Goal: Information Seeking & Learning: Learn about a topic

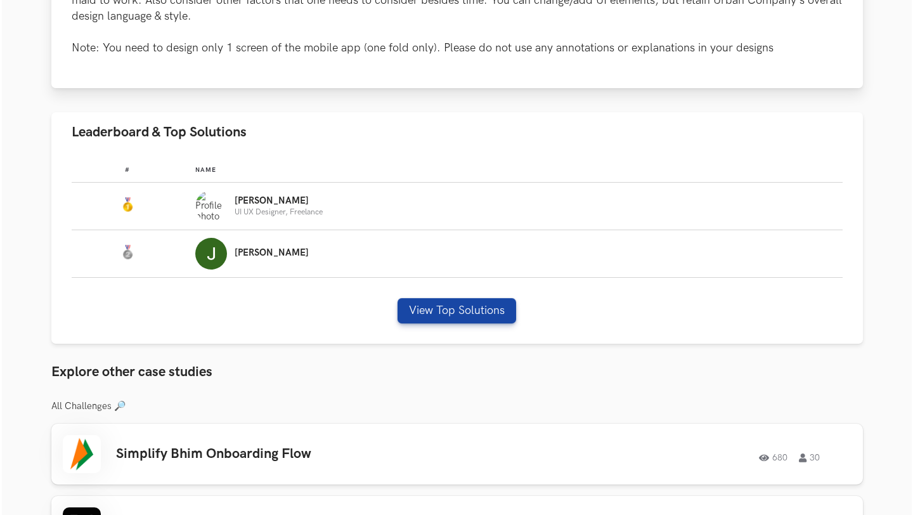
scroll to position [313, 0]
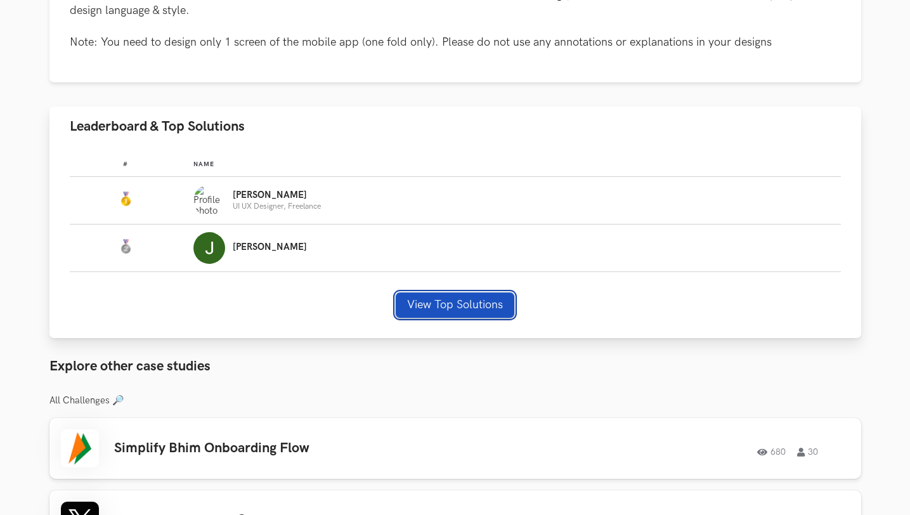
click at [414, 309] on button "View Top Solutions" at bounding box center [455, 304] width 119 height 25
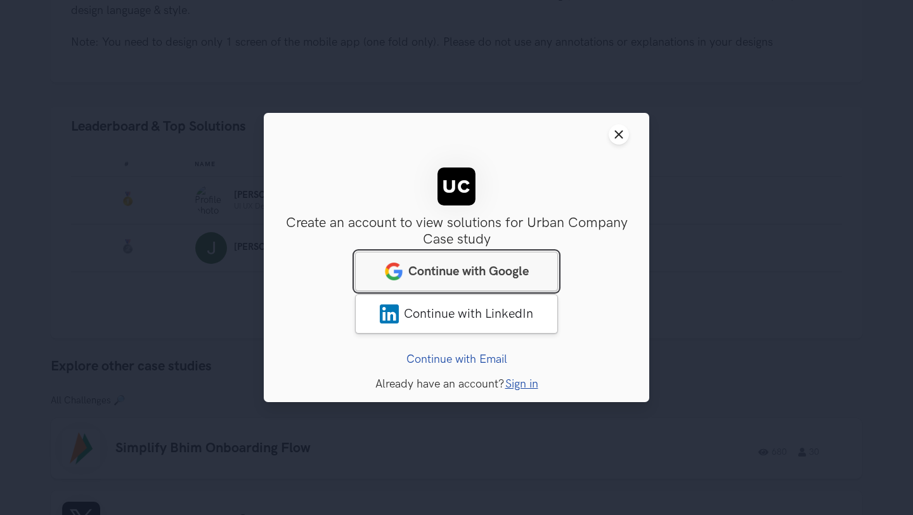
click at [444, 269] on span "Continue with Google" at bounding box center [468, 271] width 120 height 15
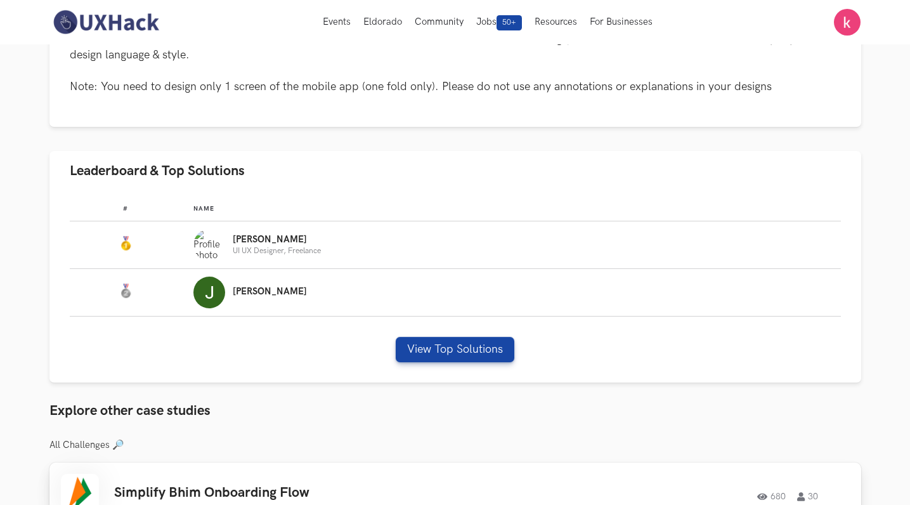
scroll to position [278, 0]
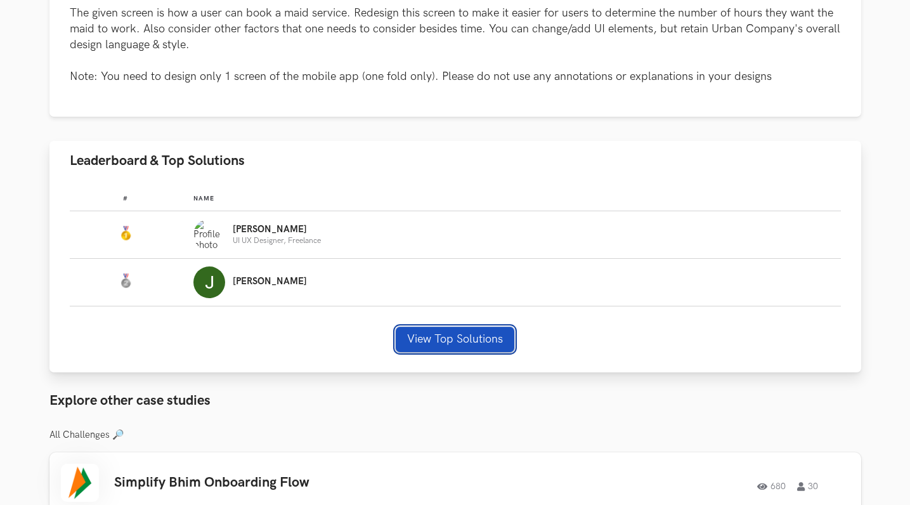
click at [485, 341] on button "View Top Solutions" at bounding box center [455, 339] width 119 height 25
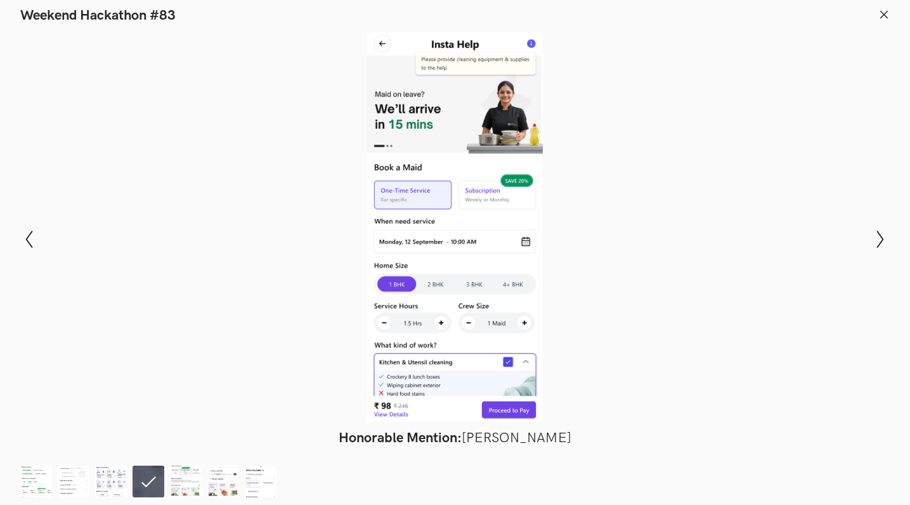
scroll to position [297, 1]
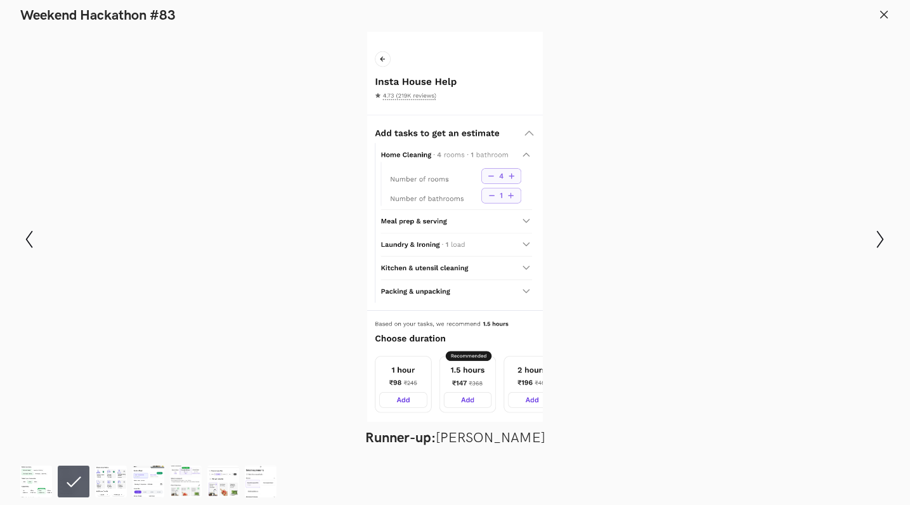
click at [887, 11] on line at bounding box center [884, 14] width 7 height 7
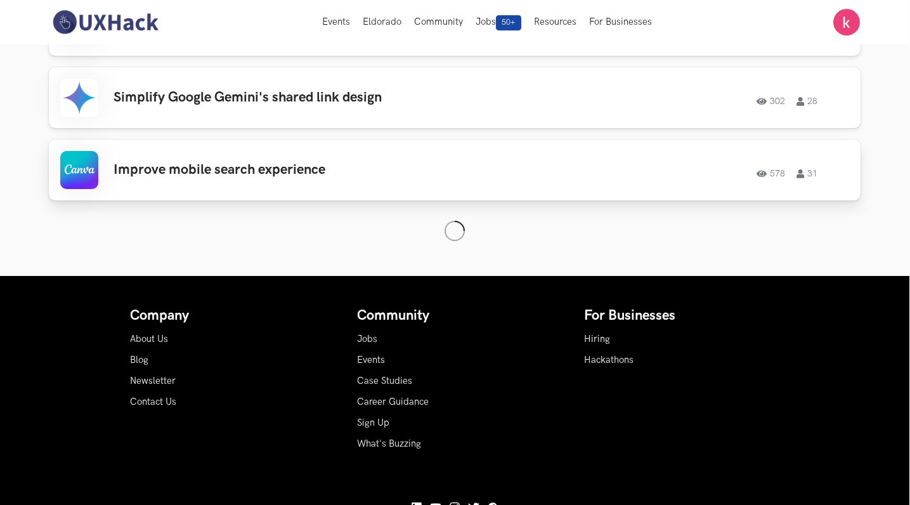
scroll to position [0, 1]
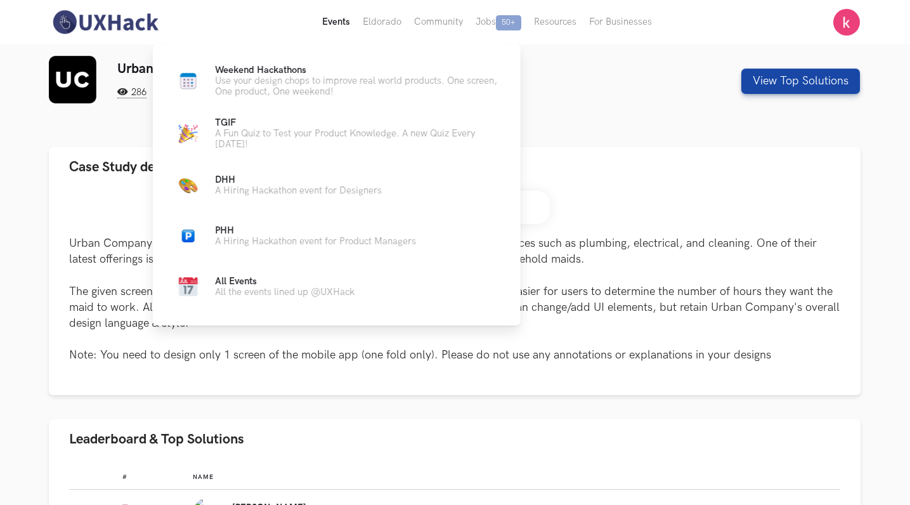
click at [349, 22] on button "Events Live" at bounding box center [336, 22] width 41 height 44
click at [329, 20] on button "Events Live" at bounding box center [336, 22] width 41 height 44
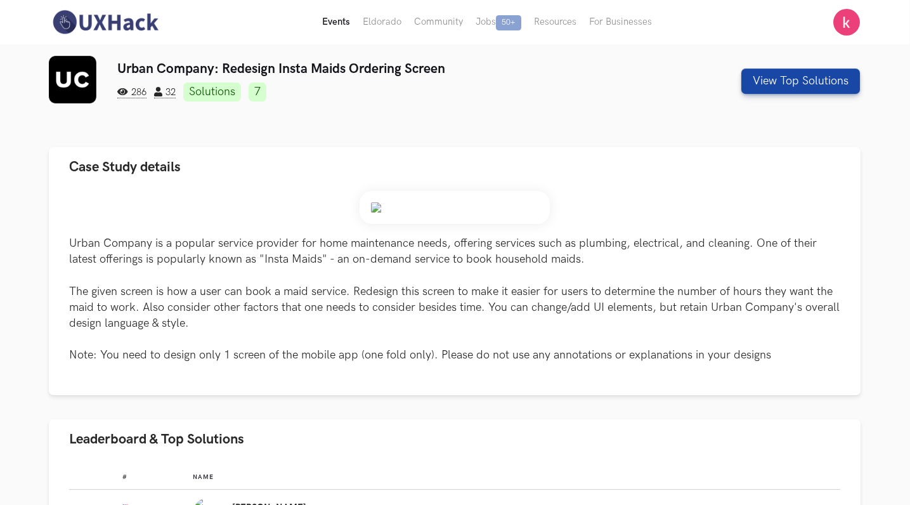
click at [329, 20] on button "Events Live" at bounding box center [336, 22] width 41 height 44
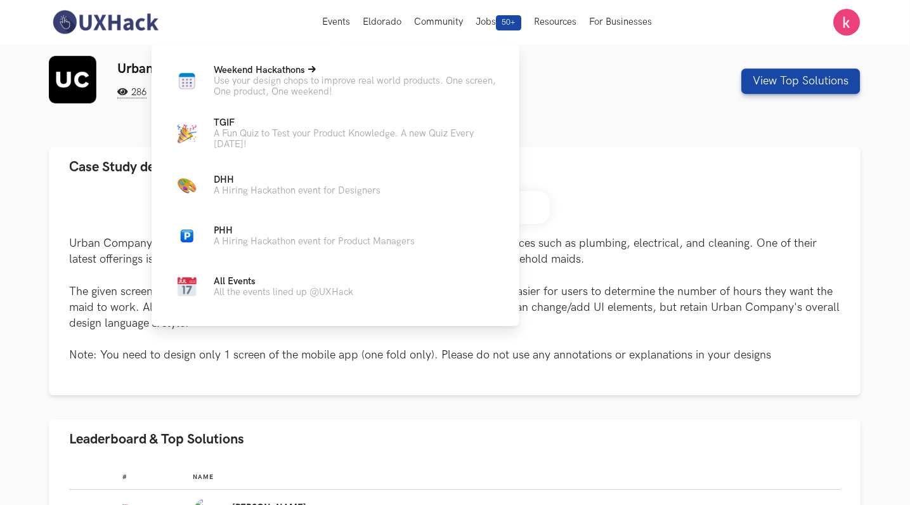
click at [272, 77] on p "Use your design chops to improve real world products. One screen, One product, …" at bounding box center [356, 86] width 285 height 22
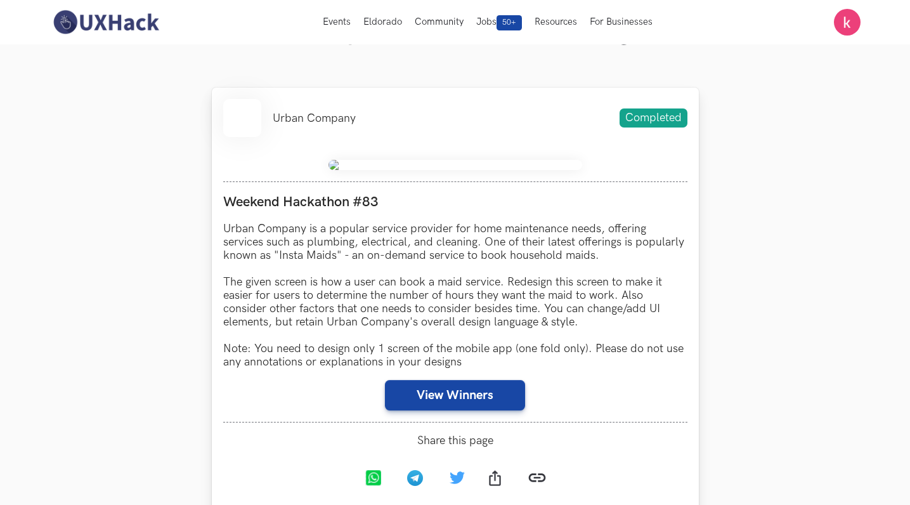
scroll to position [401, 0]
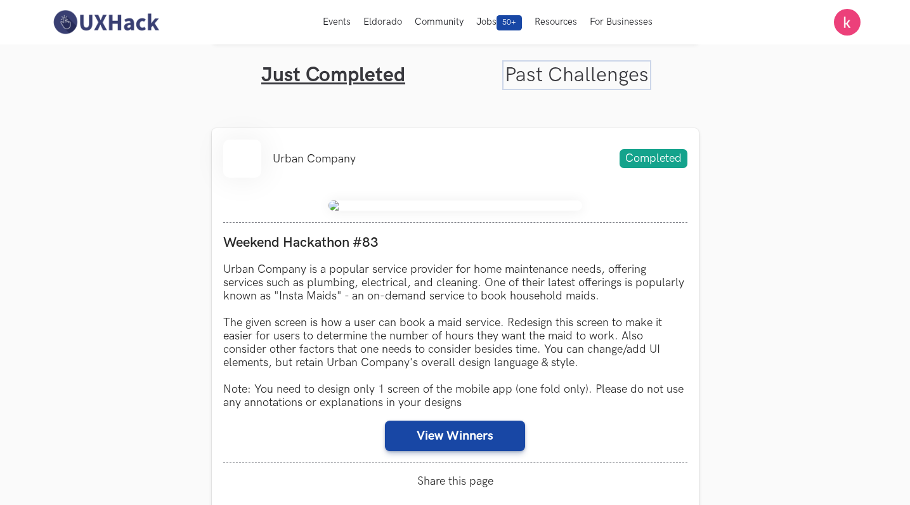
click at [545, 79] on link "Past Challenges" at bounding box center [577, 75] width 144 height 25
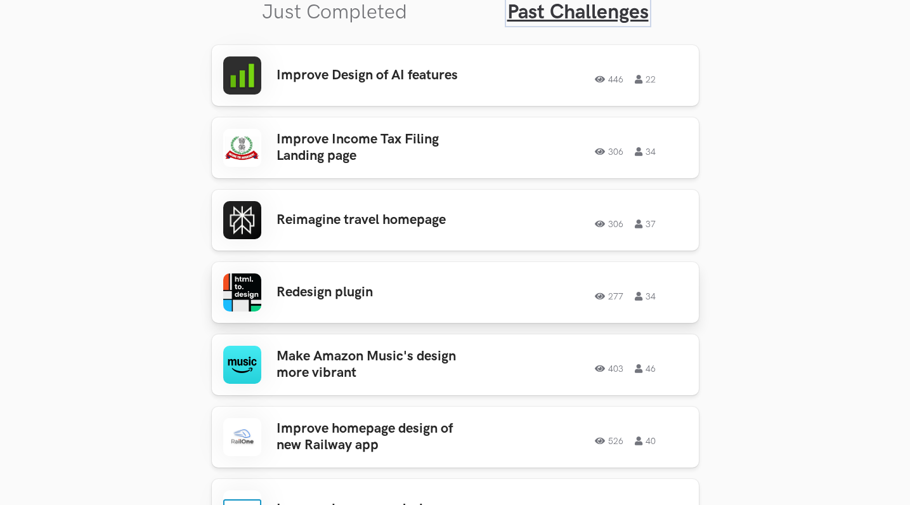
scroll to position [512, 0]
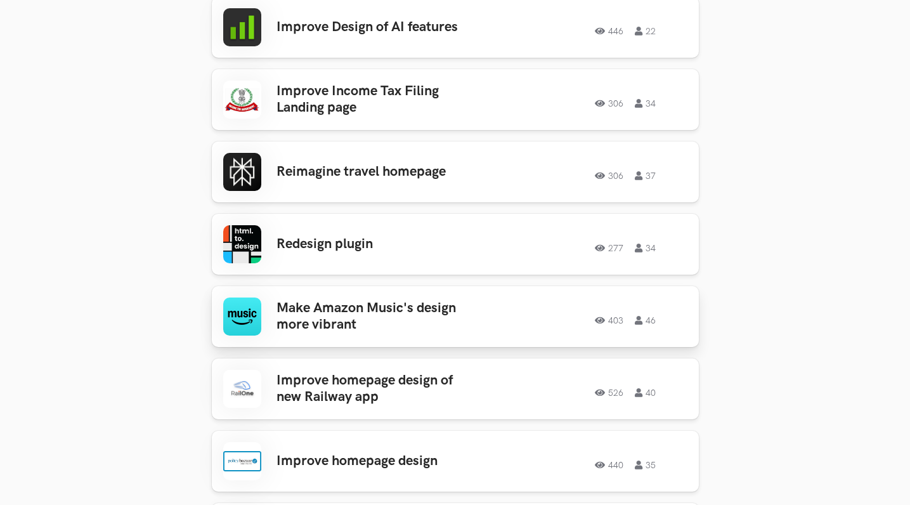
click at [412, 316] on h3 "Make Amazon Music's design more vibrant" at bounding box center [376, 317] width 198 height 34
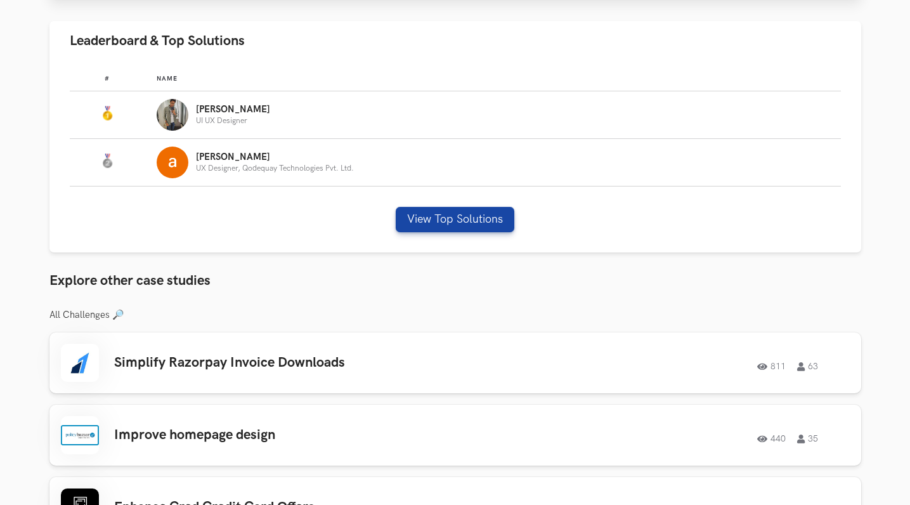
scroll to position [723, 0]
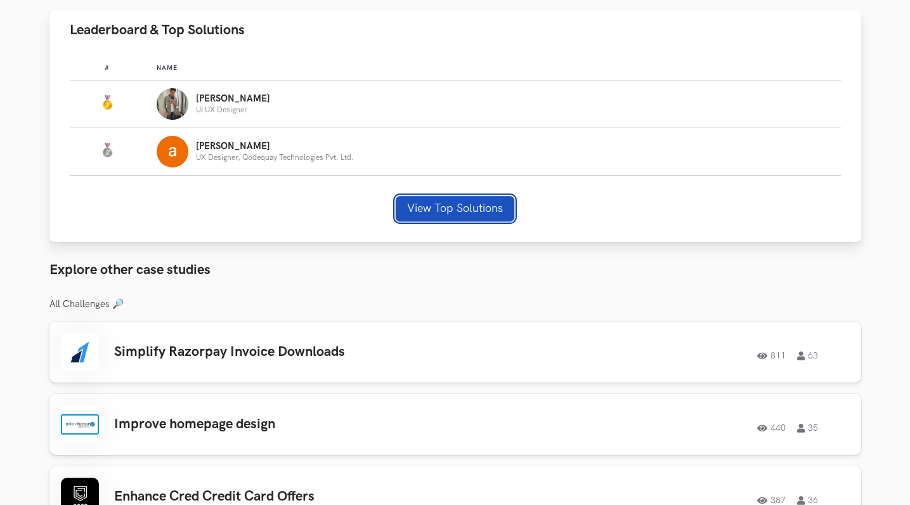
click at [469, 214] on button "View Top Solutions" at bounding box center [455, 208] width 119 height 25
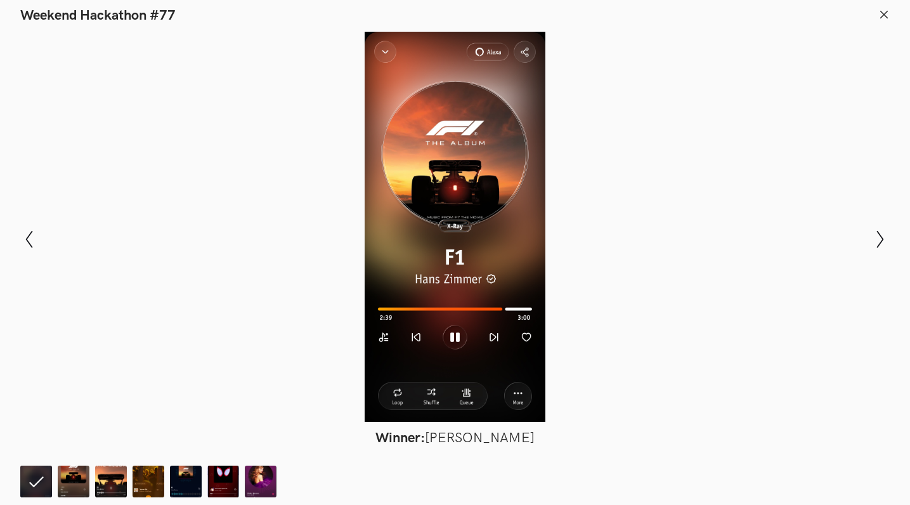
scroll to position [723, 1]
click at [751, 70] on div at bounding box center [454, 227] width 817 height 390
click at [884, 18] on icon at bounding box center [883, 14] width 11 height 11
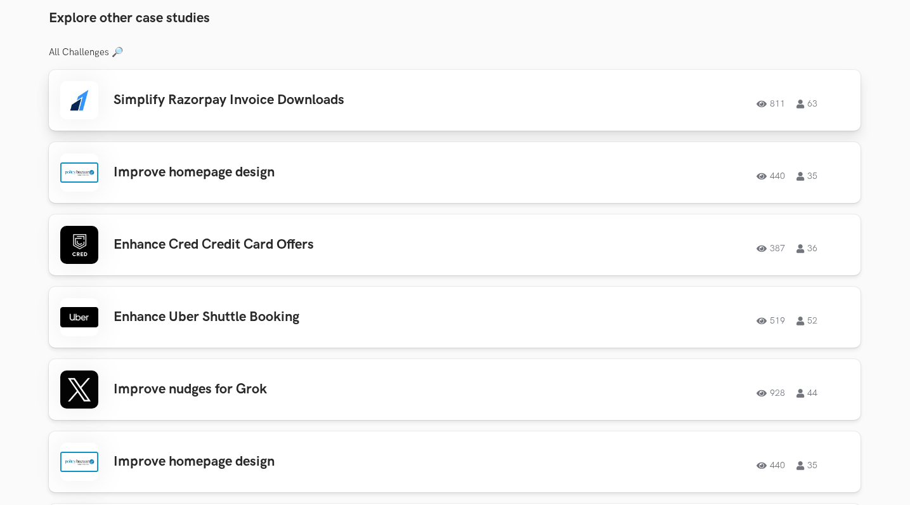
scroll to position [1650, 1]
